Goal: Task Accomplishment & Management: Manage account settings

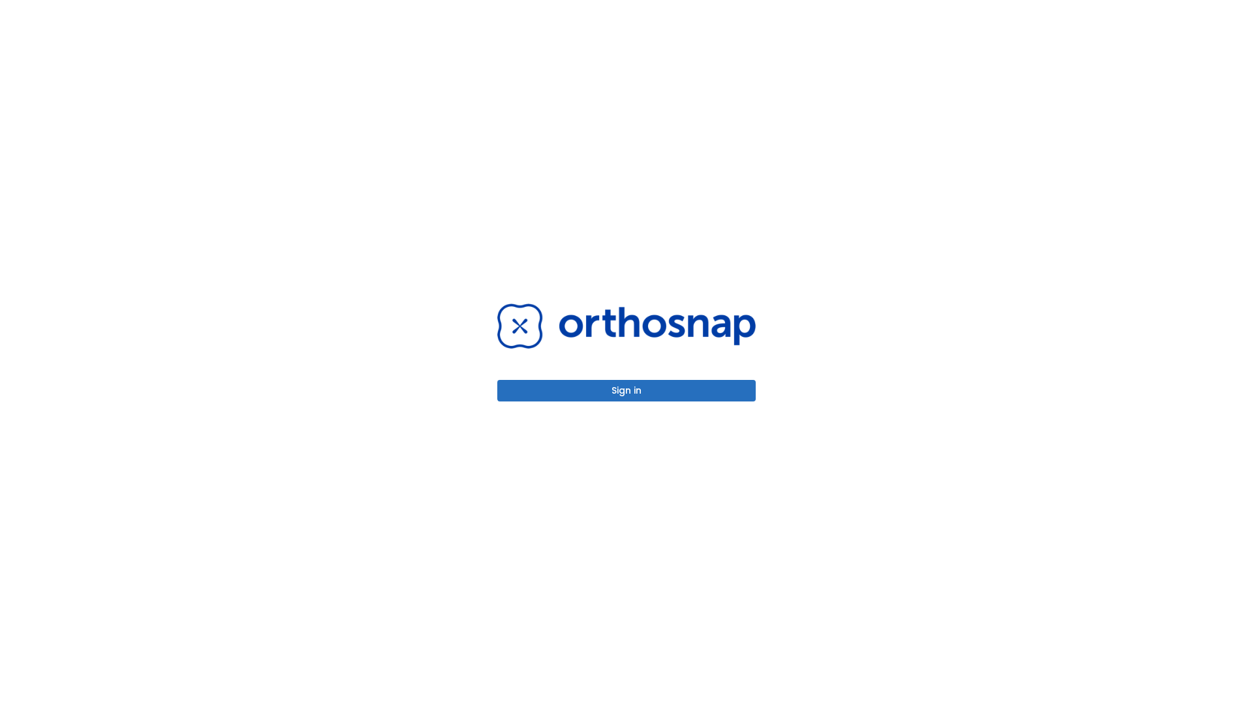
click at [626, 390] on button "Sign in" at bounding box center [626, 391] width 258 height 22
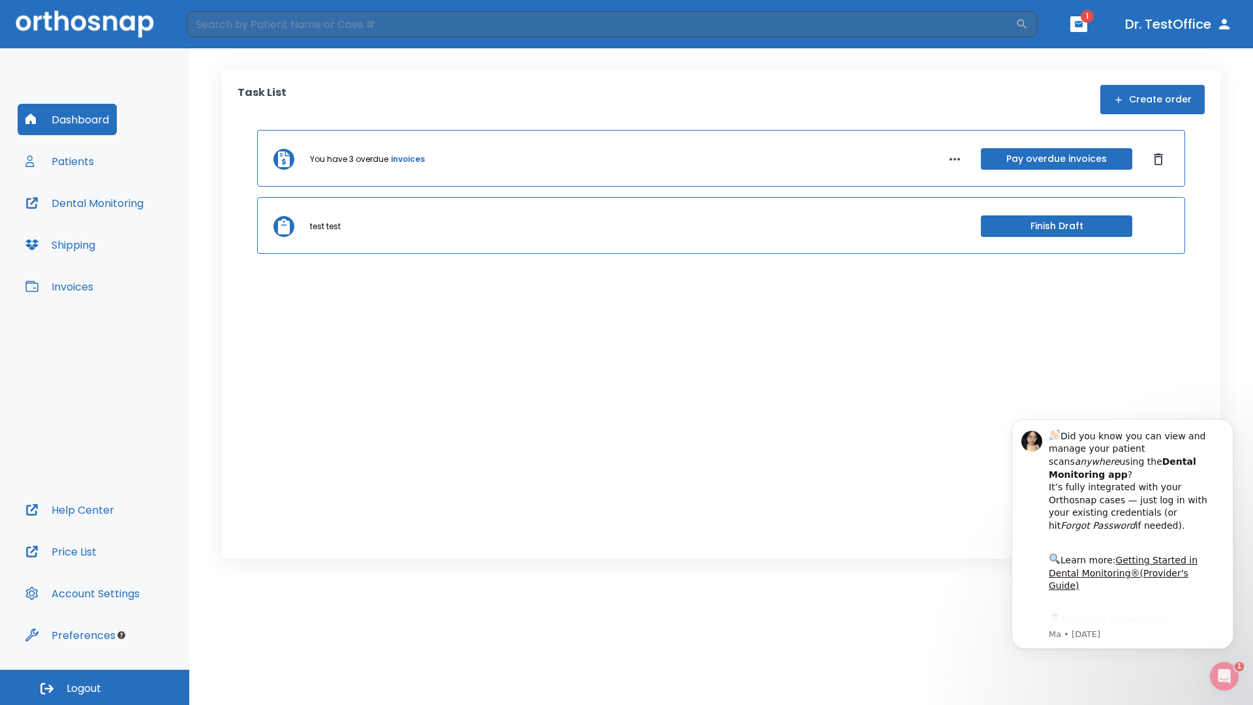
click at [95, 687] on span "Logout" at bounding box center [84, 688] width 35 height 14
